Goal: Information Seeking & Learning: Learn about a topic

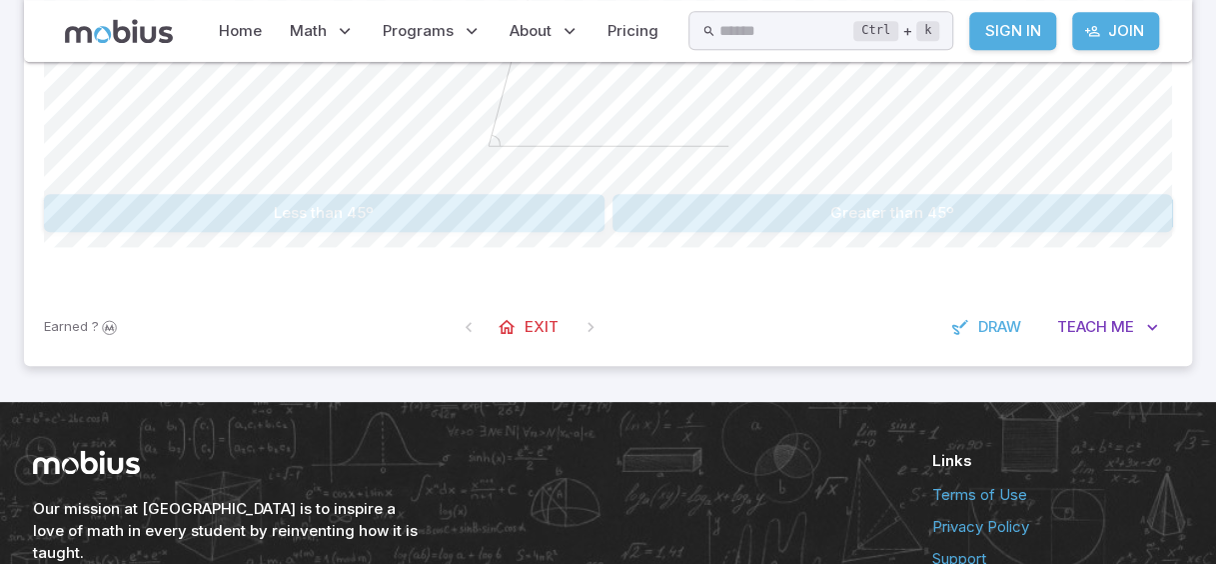
scroll to position [754, 0]
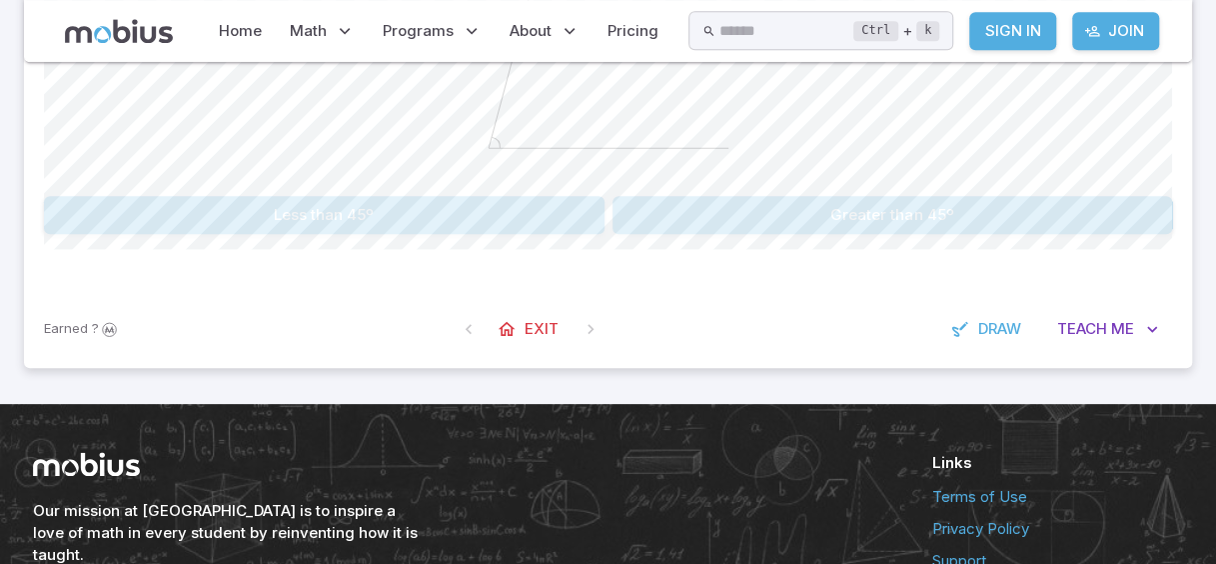
click at [851, 234] on button "Greater than 45º" at bounding box center [893, 215] width 561 height 38
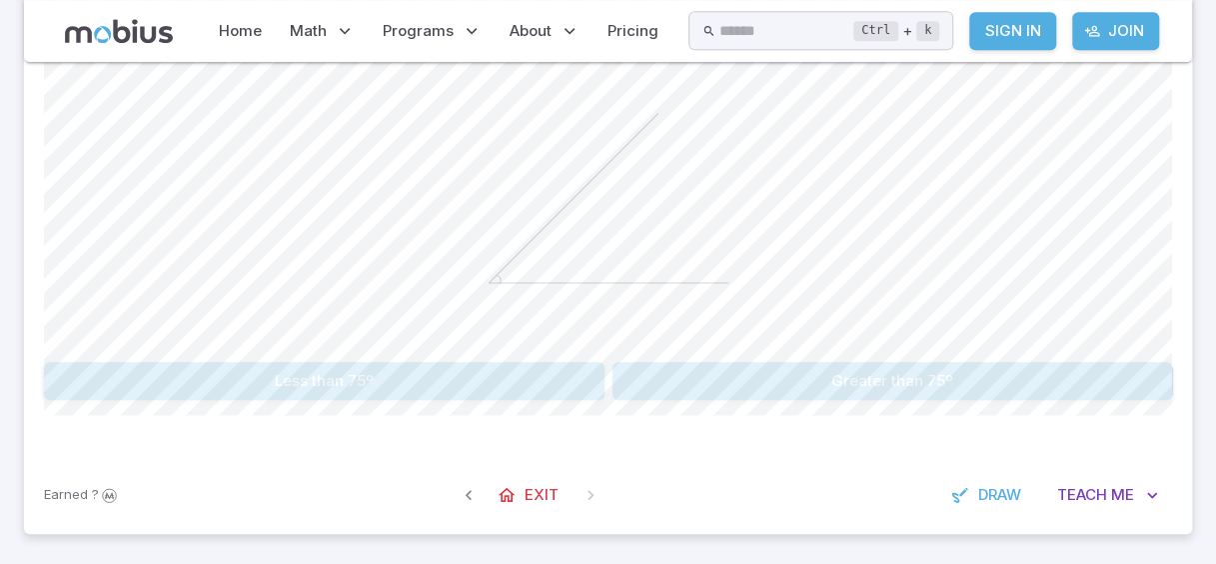
scroll to position [590, 0]
click at [486, 398] on button "Less than 75º" at bounding box center [324, 379] width 561 height 38
click at [499, 398] on button "Less than 60º" at bounding box center [324, 379] width 561 height 38
click at [500, 398] on button "Less than 75º" at bounding box center [324, 379] width 561 height 38
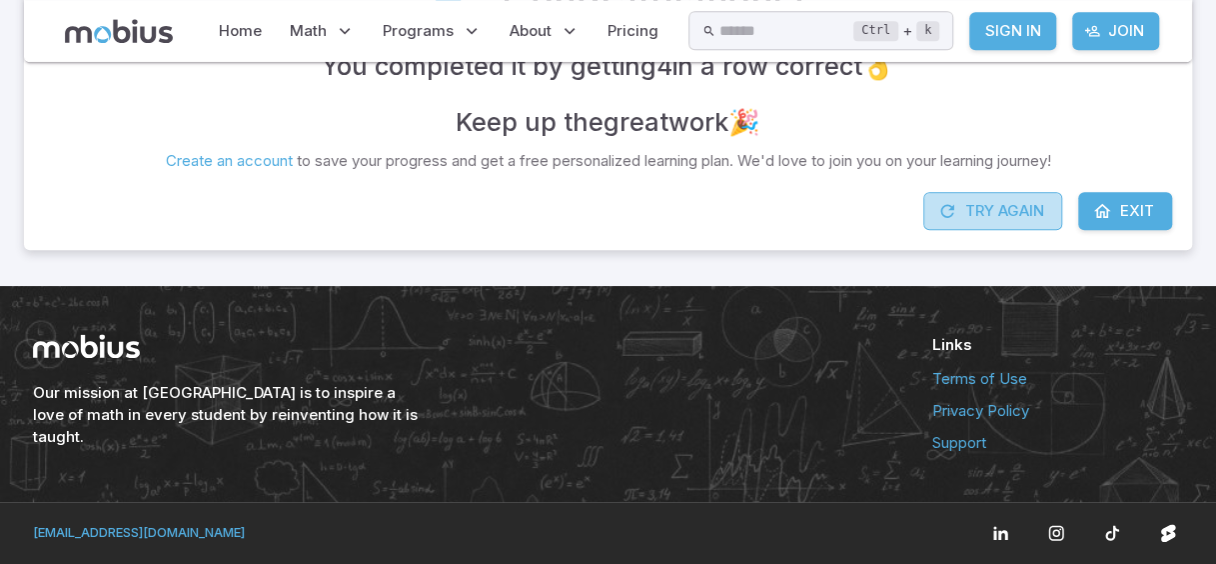
click at [988, 230] on button "Try Again" at bounding box center [992, 211] width 139 height 38
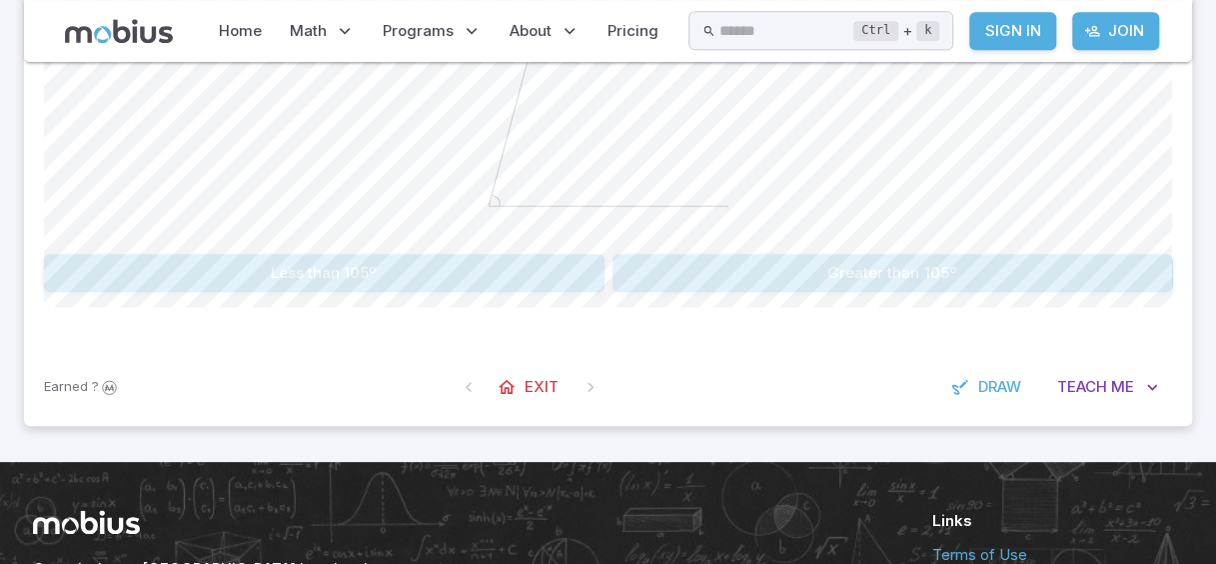
scroll to position [704, 0]
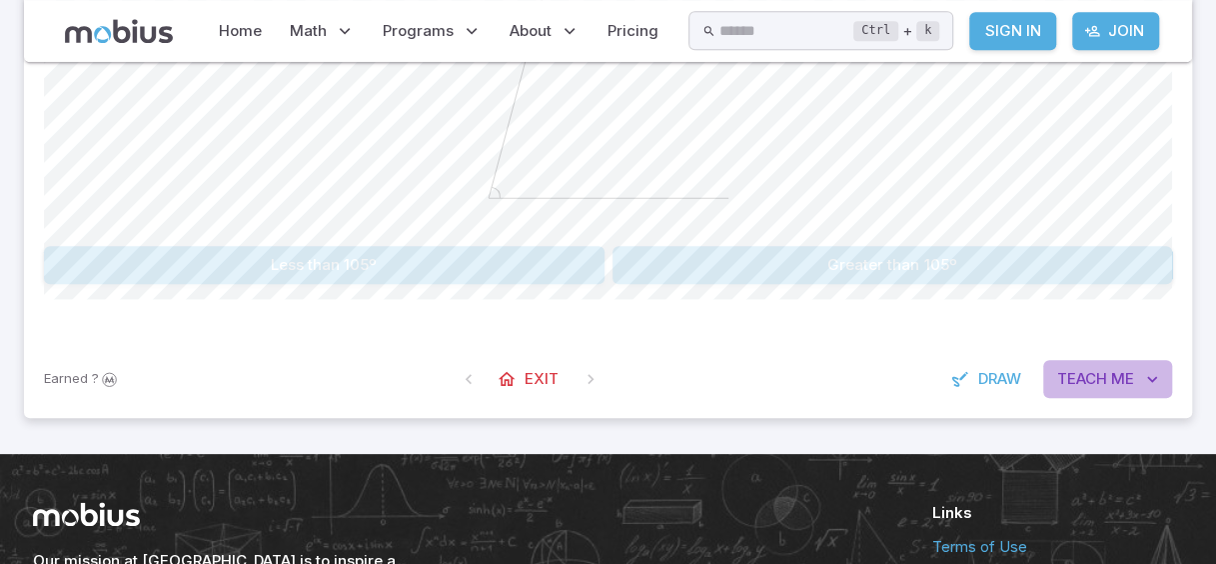
click at [1103, 390] on span "Teach" at bounding box center [1082, 379] width 50 height 22
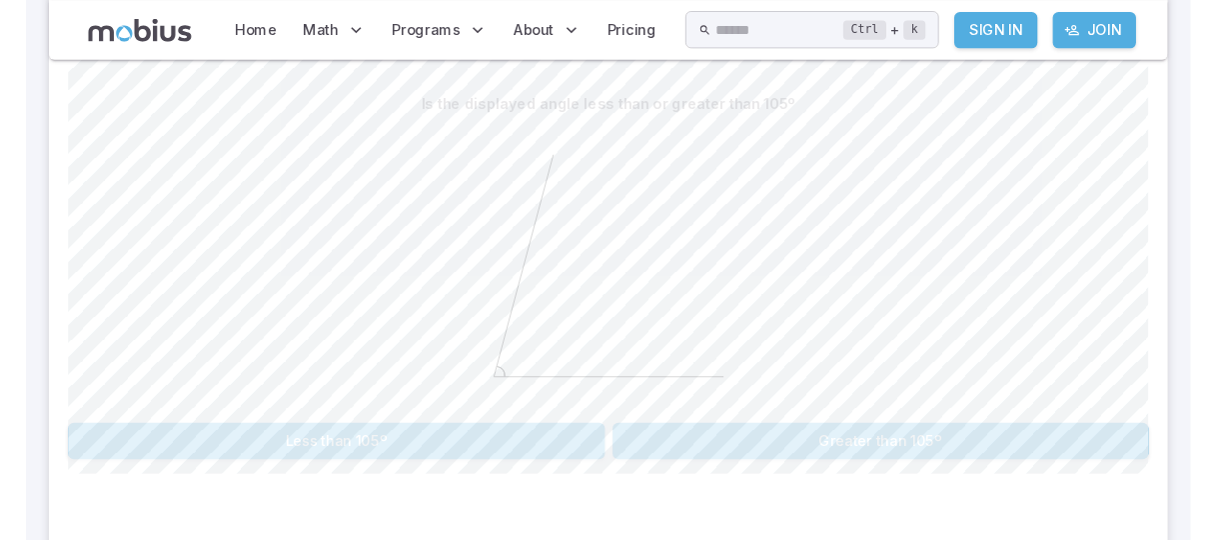
scroll to position [487, 0]
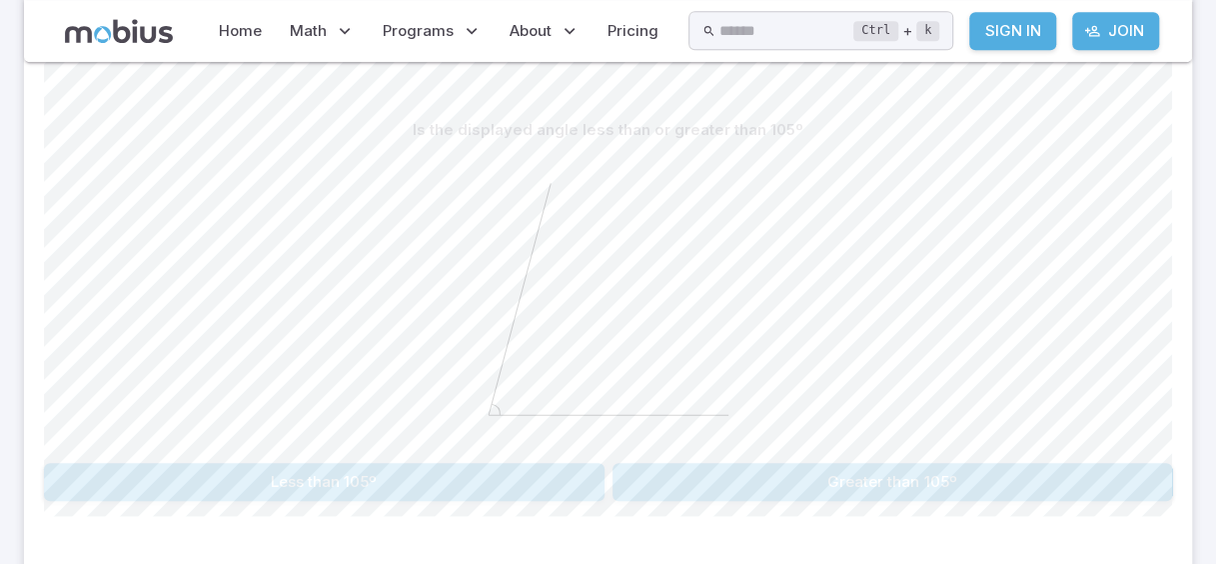
click at [83, 311] on div at bounding box center [608, 302] width 1128 height 306
click at [180, 278] on div at bounding box center [608, 302] width 1128 height 306
